Goal: Entertainment & Leisure: Consume media (video, audio)

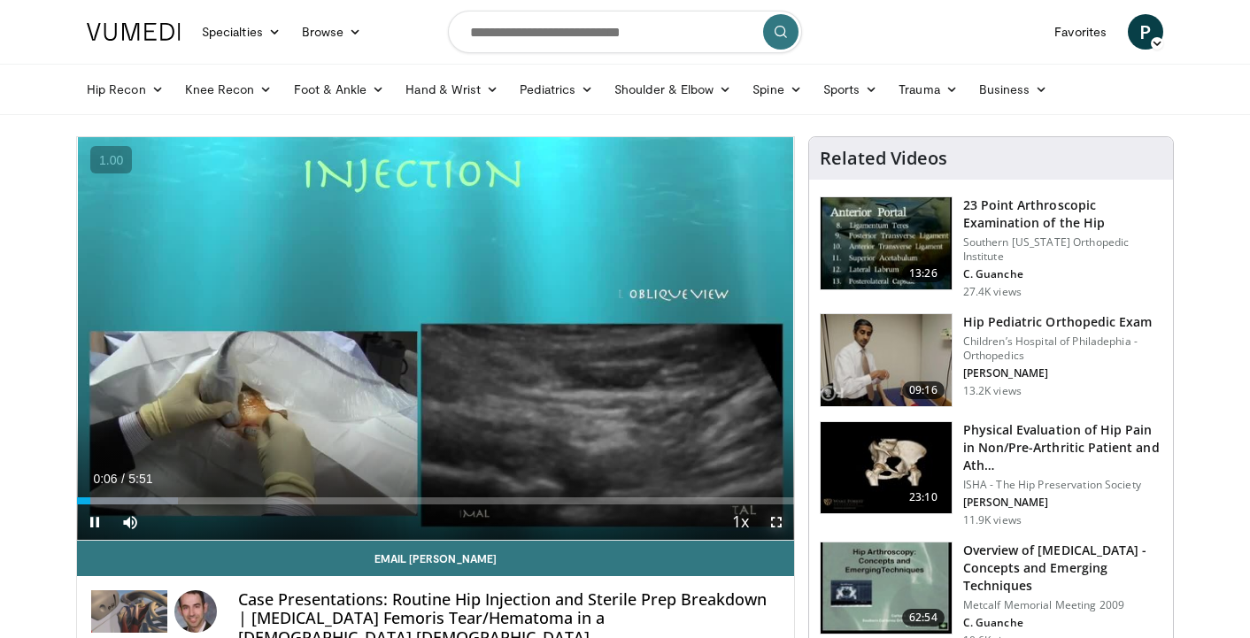
click at [774, 517] on span "Video Player" at bounding box center [775, 521] width 35 height 35
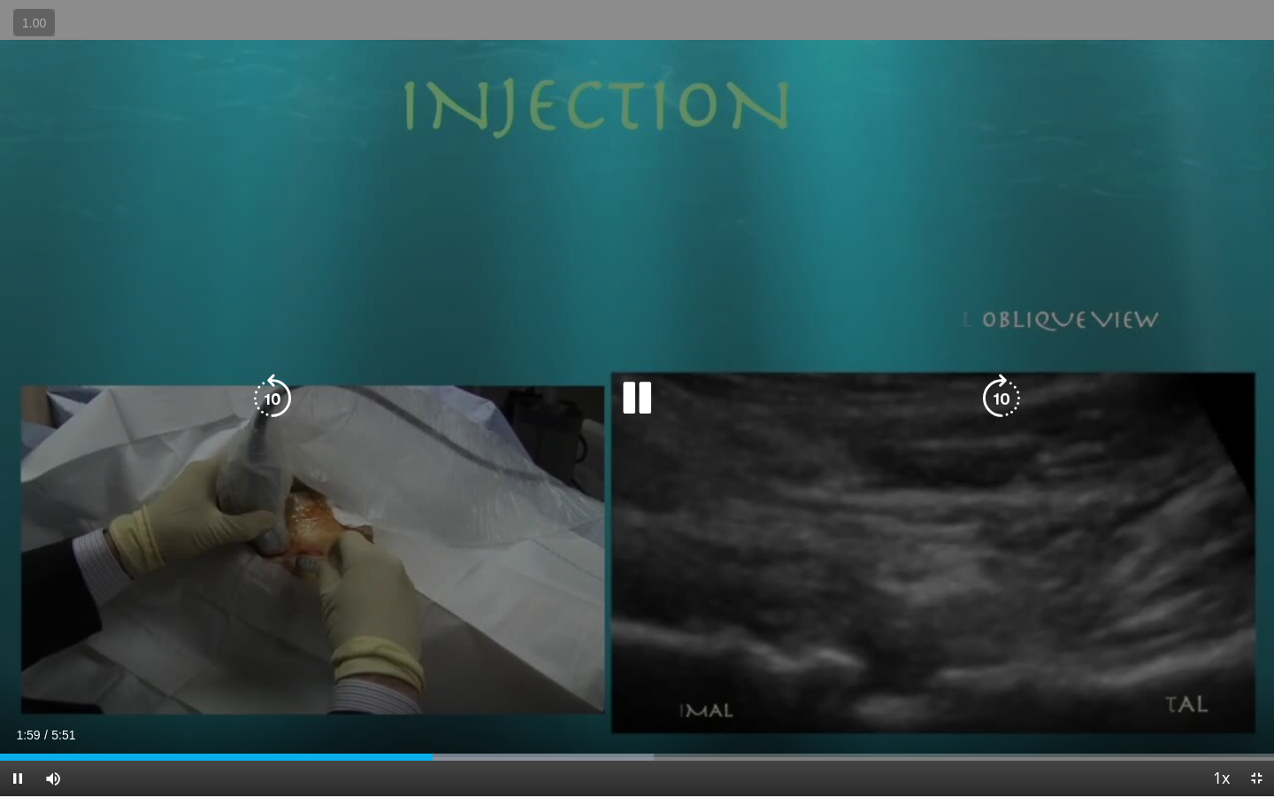
click at [770, 535] on div "10 seconds Tap to unmute" at bounding box center [637, 398] width 1274 height 796
click at [693, 527] on div "10 seconds Tap to unmute" at bounding box center [637, 398] width 1274 height 796
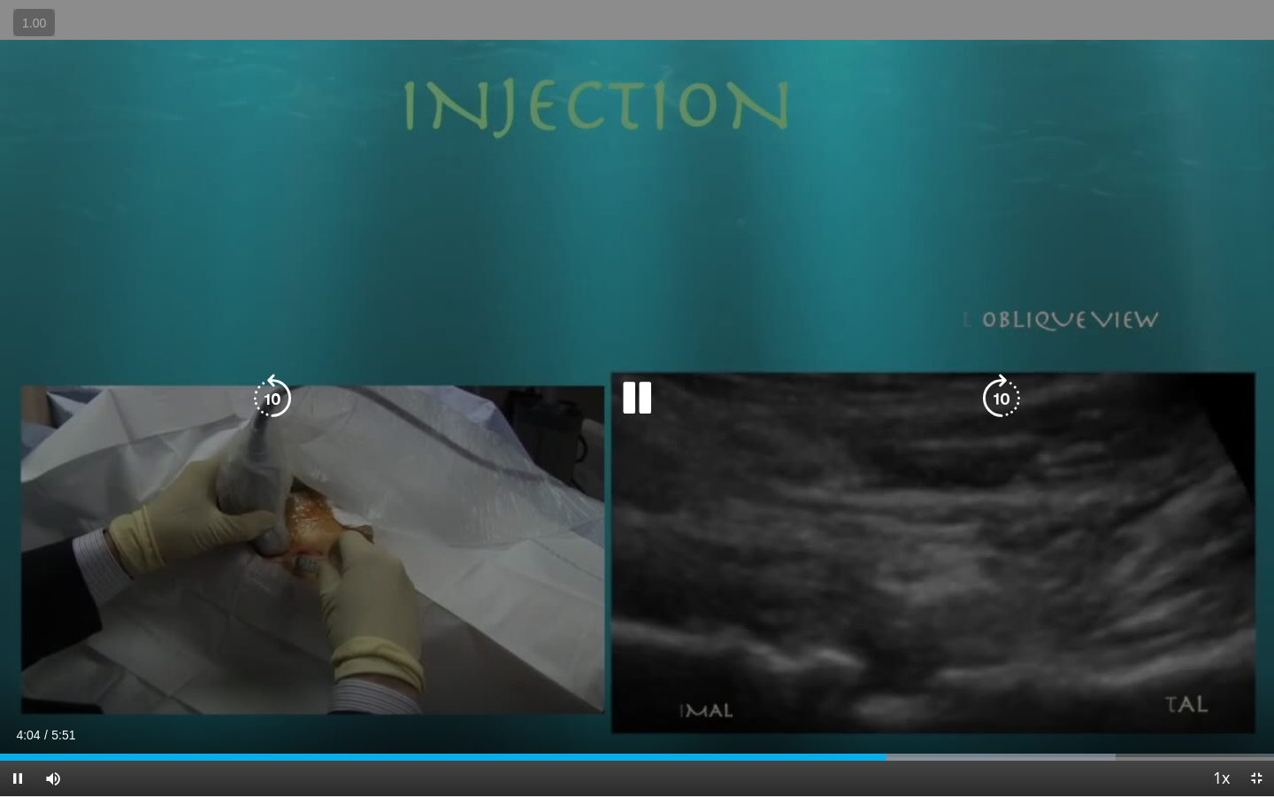
click at [1012, 404] on icon "Video Player" at bounding box center [1002, 398] width 50 height 50
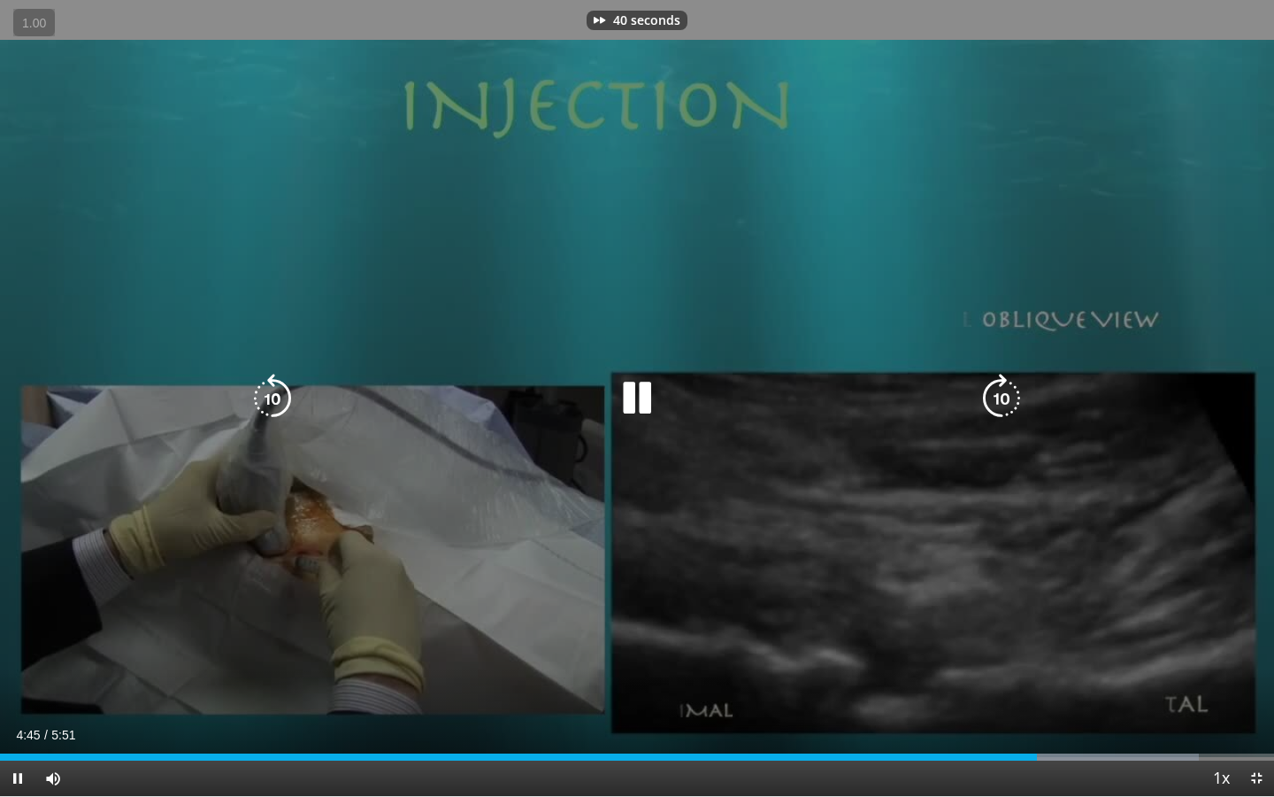
click at [1012, 404] on icon "Video Player" at bounding box center [1002, 398] width 50 height 50
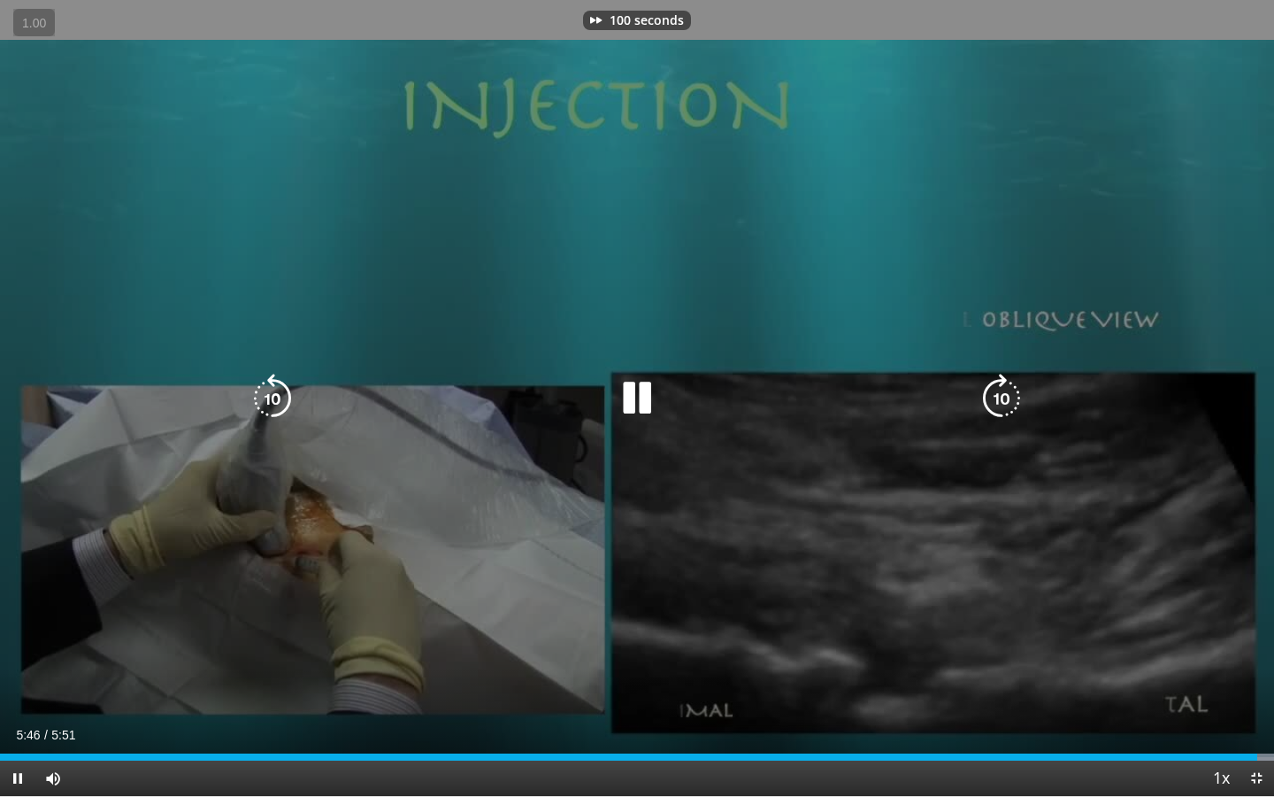
click at [1012, 404] on icon "Video Player" at bounding box center [1002, 398] width 50 height 50
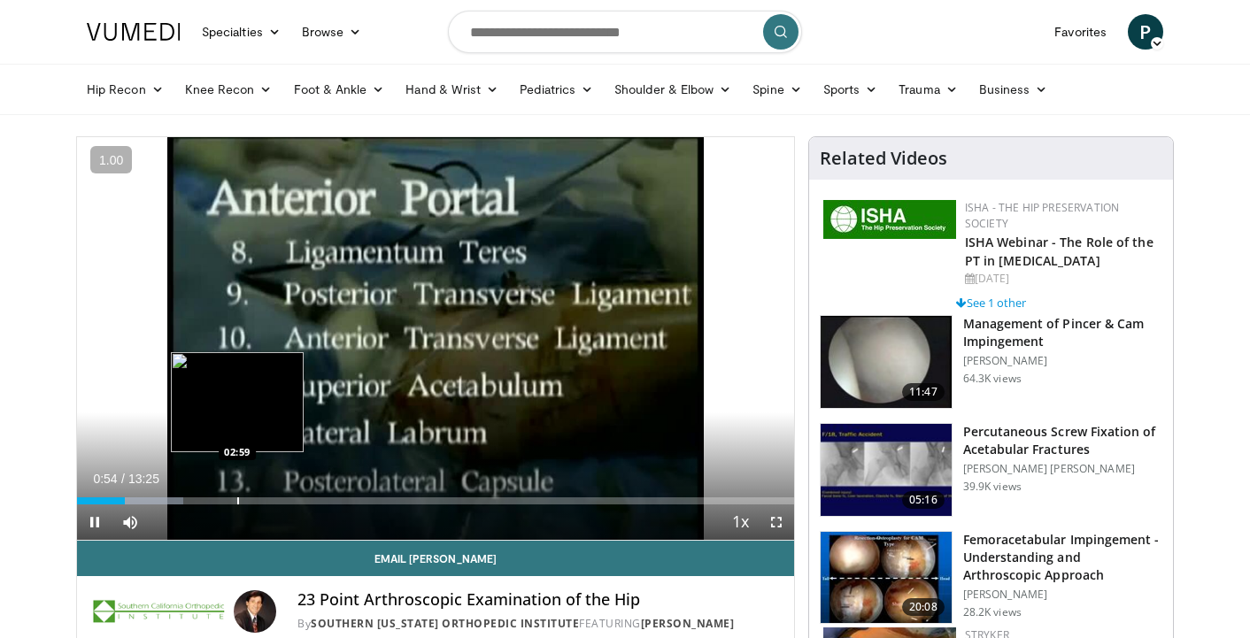
click at [237, 501] on div "Progress Bar" at bounding box center [238, 500] width 2 height 7
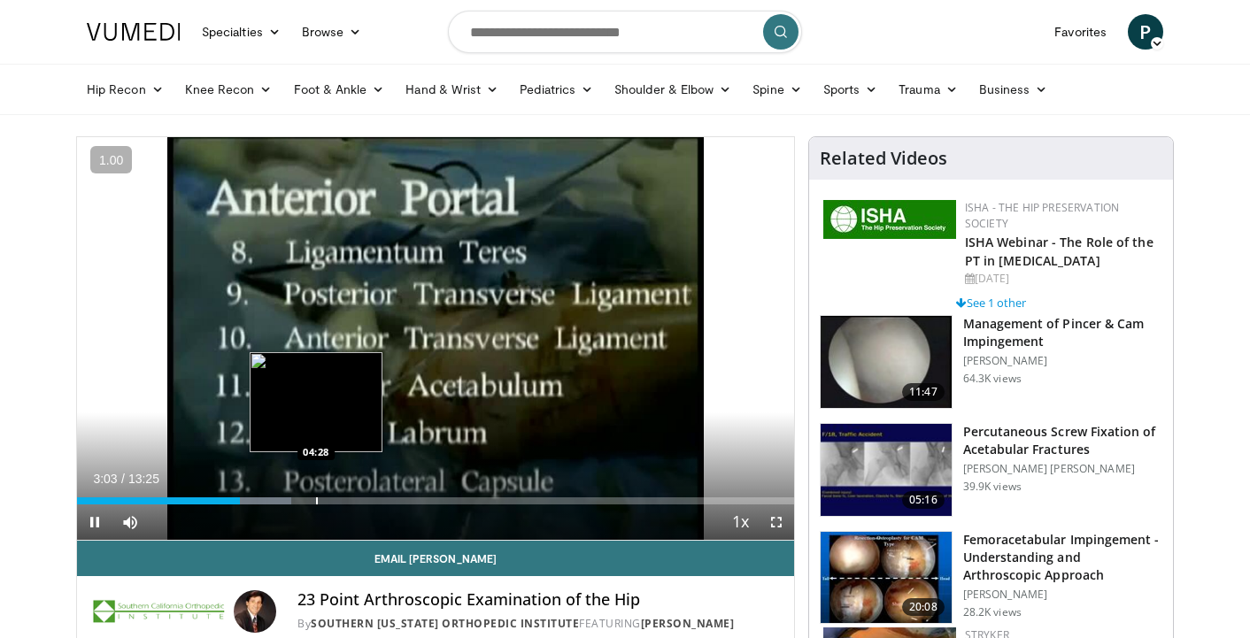
click at [317, 495] on div "Loaded : 29.83% 03:03 04:28" at bounding box center [435, 496] width 717 height 17
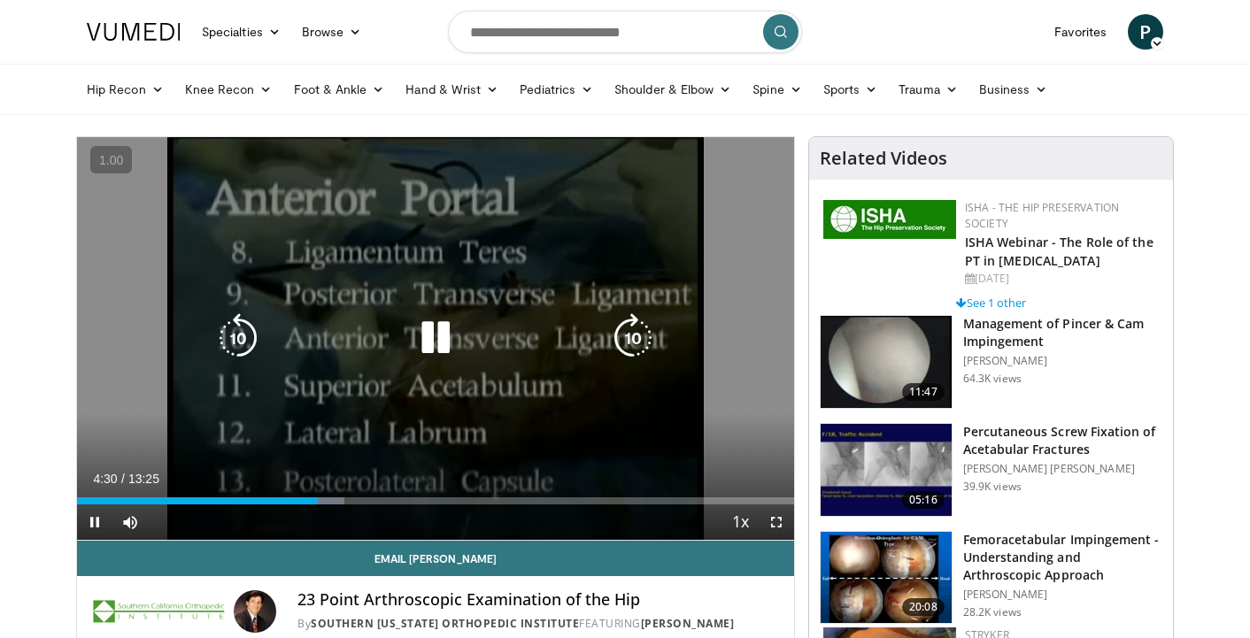
click at [424, 351] on icon "Video Player" at bounding box center [436, 338] width 50 height 50
